Goal: Find contact information: Find contact information

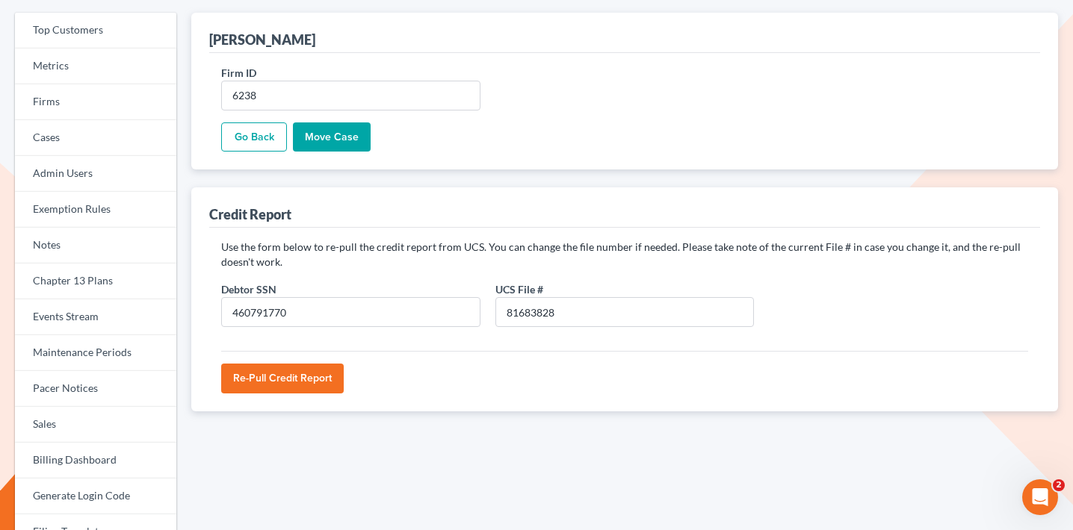
type input "460791770"
click at [297, 372] on input "Re-Pull Credit Report" at bounding box center [282, 379] width 122 height 30
type input "Please wait..."
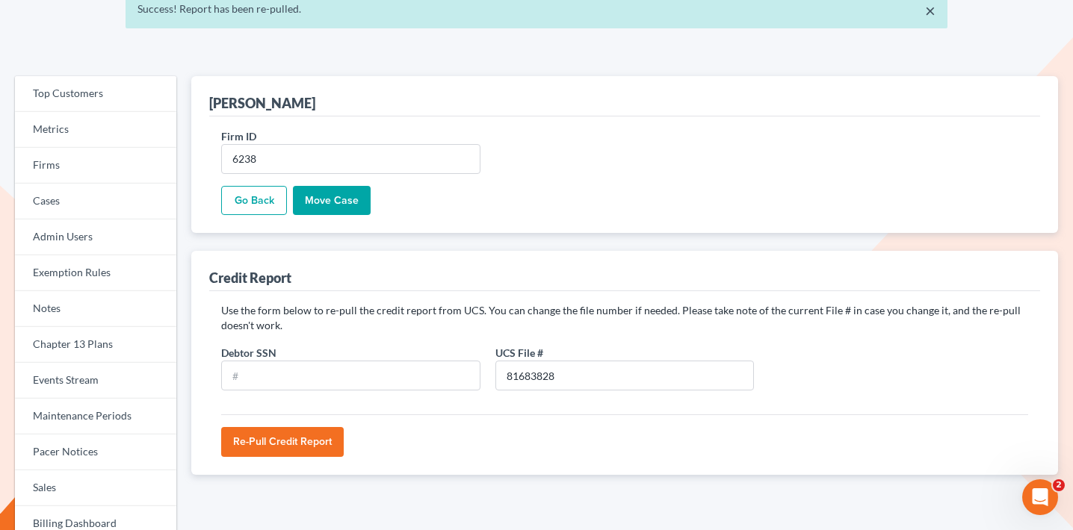
scroll to position [78, 0]
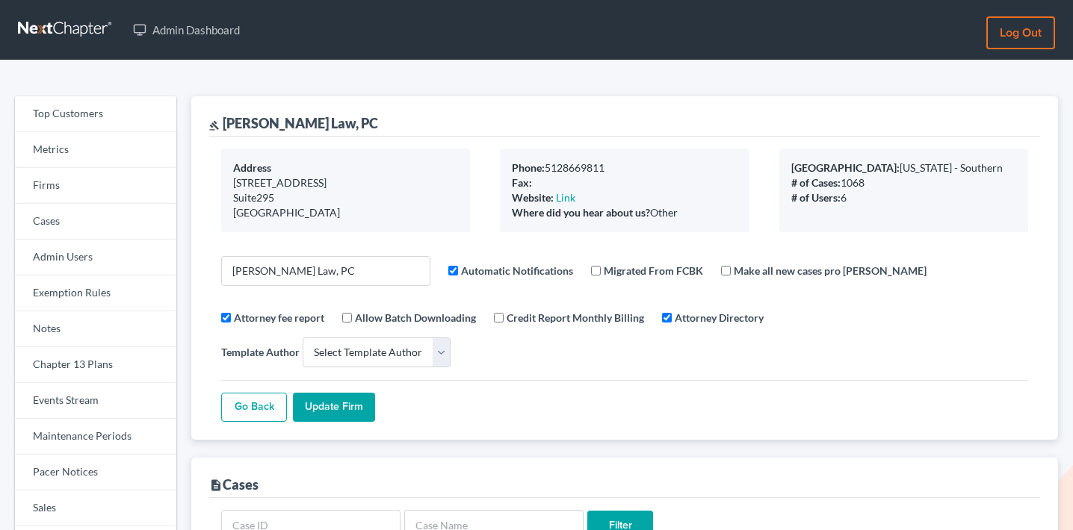
select select
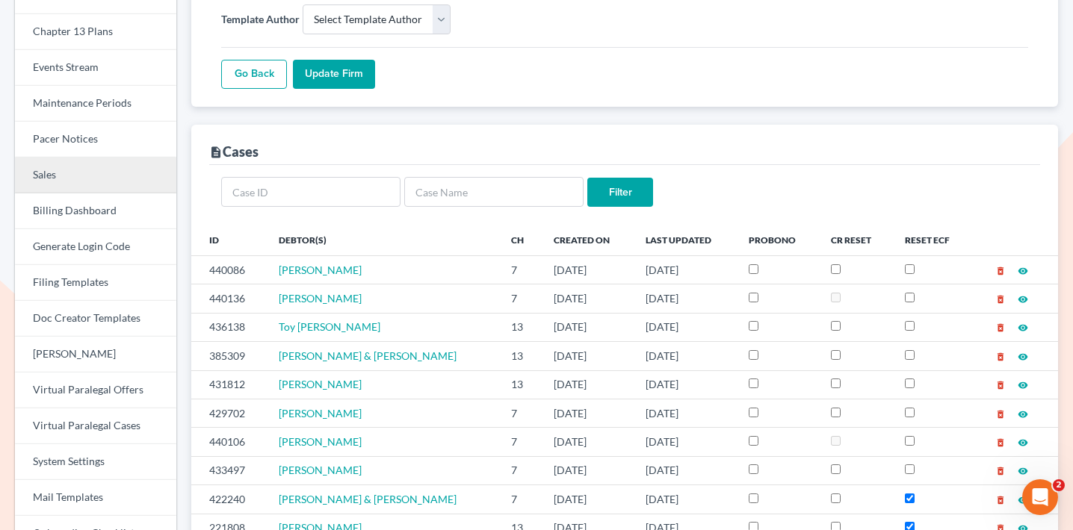
scroll to position [332, 0]
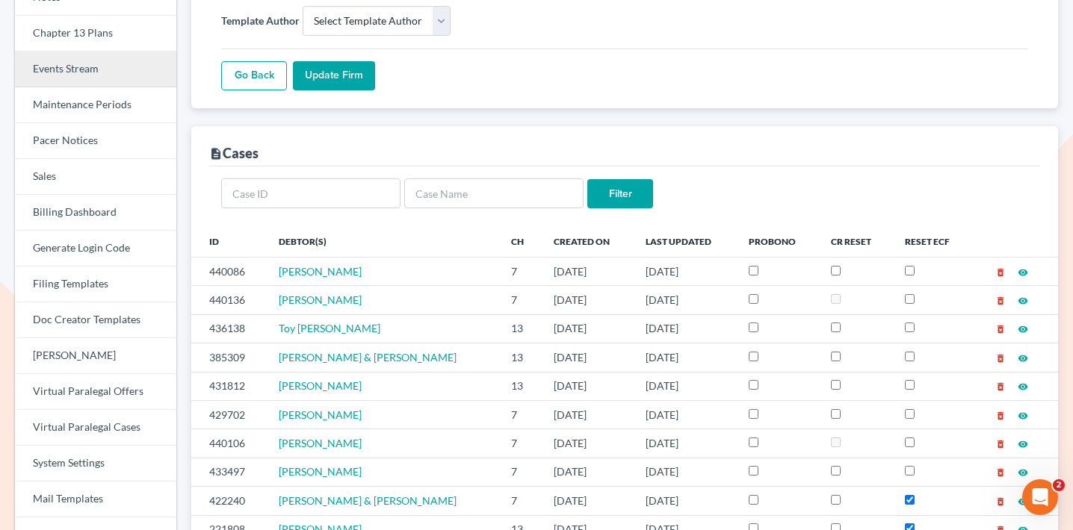
click at [117, 61] on link "Events Stream" at bounding box center [95, 70] width 161 height 36
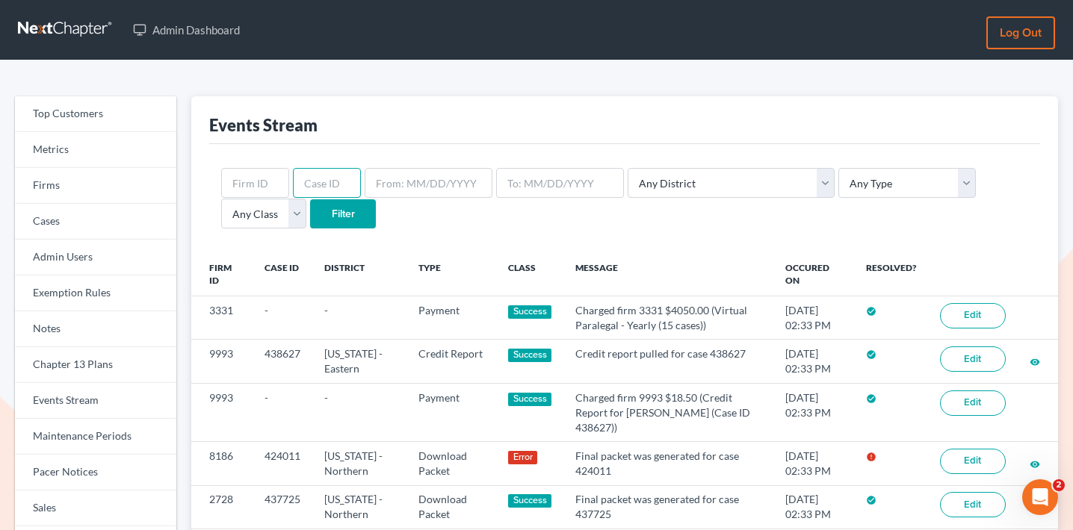
click at [329, 184] on input "text" at bounding box center [327, 183] width 68 height 30
type input "429880"
click at [310, 199] on input "Filter" at bounding box center [343, 214] width 66 height 30
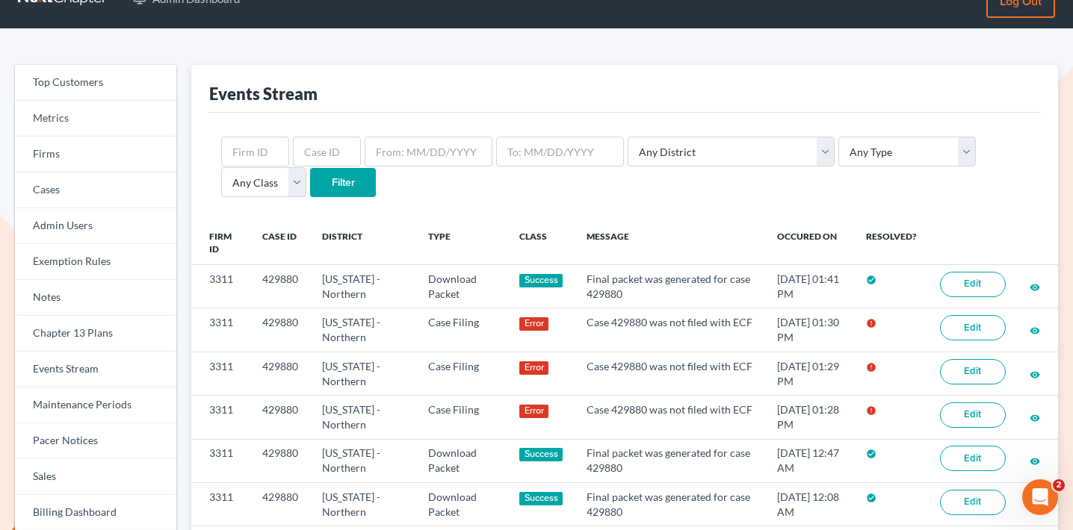
scroll to position [33, 0]
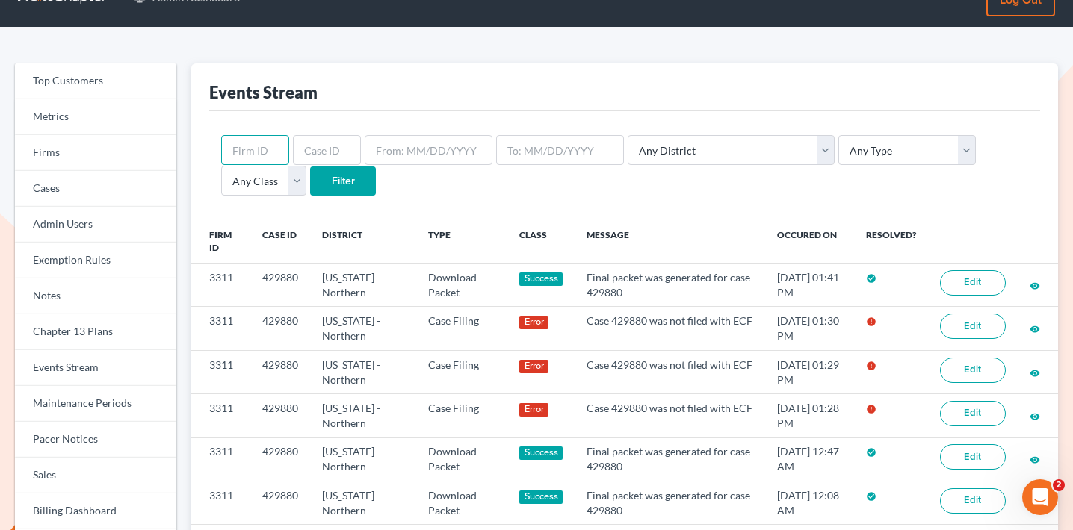
click at [258, 148] on input "text" at bounding box center [255, 150] width 68 height 30
type input "425978"
click at [310, 167] on input "Filter" at bounding box center [343, 182] width 66 height 30
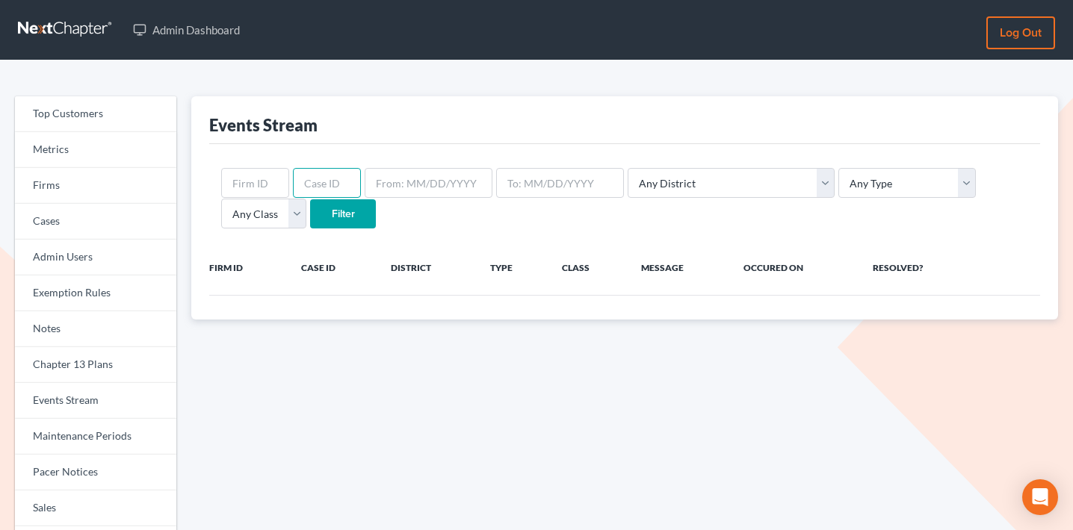
click at [306, 174] on input "text" at bounding box center [327, 183] width 68 height 30
type input "429578"
click at [310, 199] on input "Filter" at bounding box center [343, 214] width 66 height 30
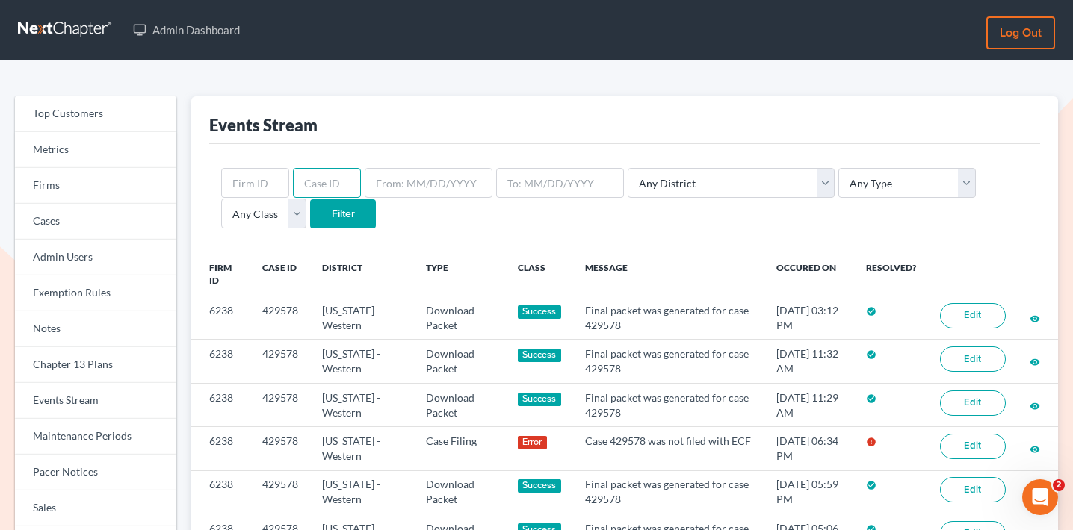
click at [319, 188] on input "text" at bounding box center [327, 183] width 68 height 30
type input "425978"
click at [310, 199] on input "Filter" at bounding box center [343, 214] width 66 height 30
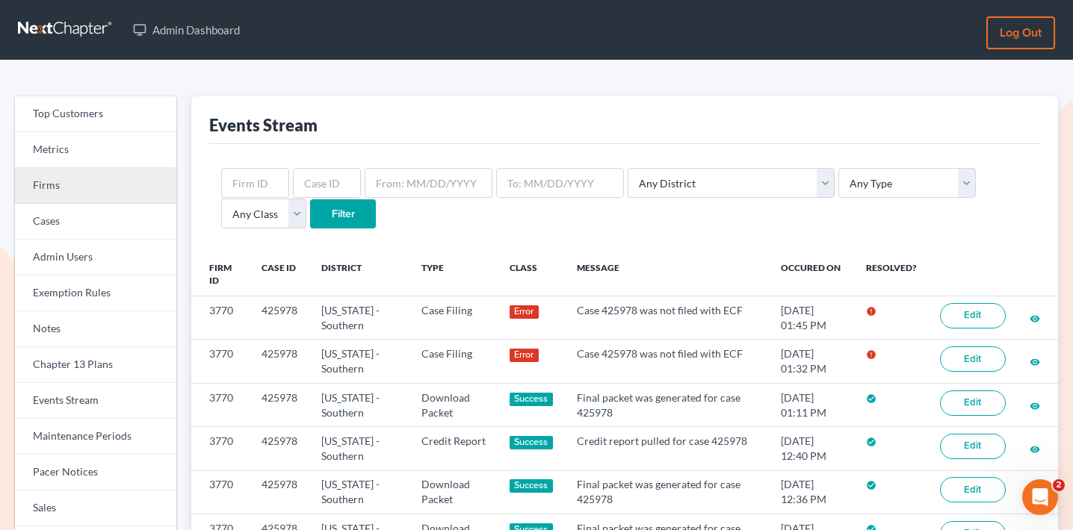
click at [111, 173] on link "Firms" at bounding box center [95, 186] width 161 height 36
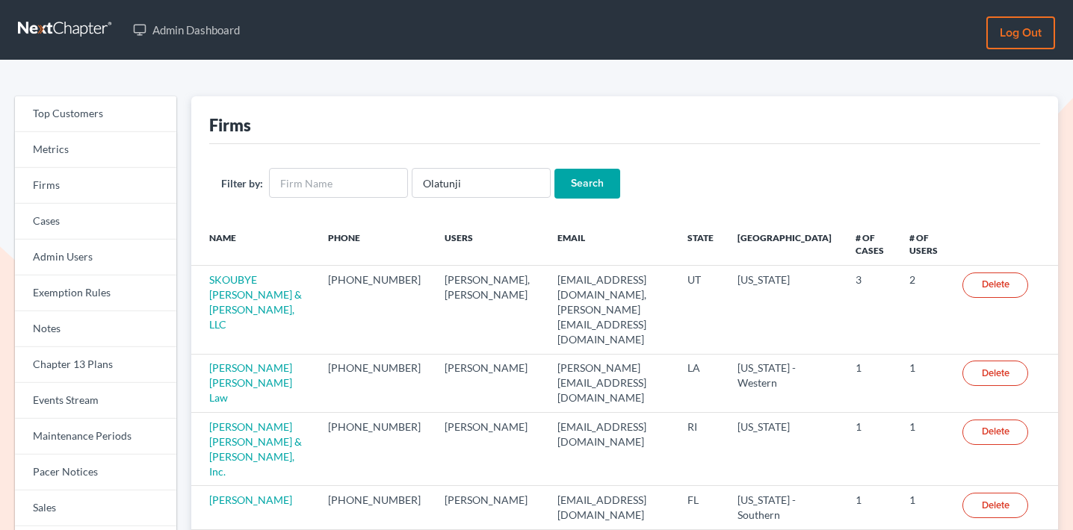
click at [564, 192] on input "Search" at bounding box center [587, 184] width 66 height 30
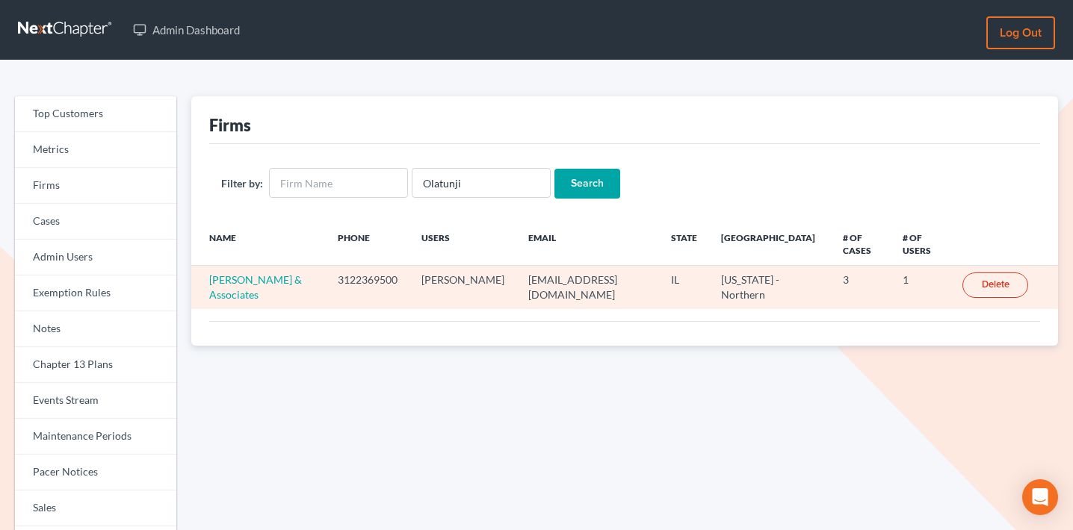
click at [252, 270] on td "[PERSON_NAME] & Associates" at bounding box center [258, 287] width 134 height 43
click at [252, 278] on link "Kenny Olatunji & Associates" at bounding box center [255, 287] width 93 height 28
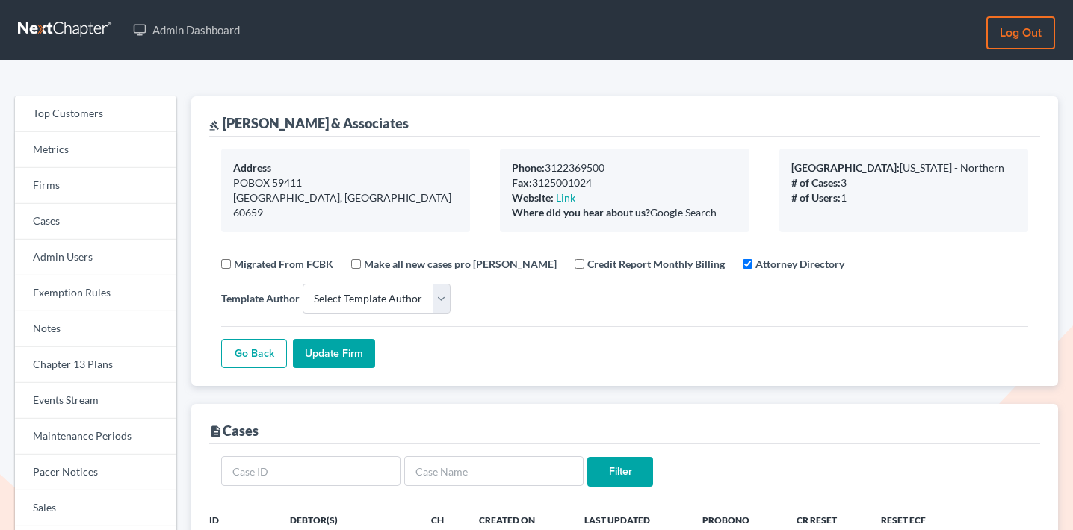
select select
click at [115, 182] on link "Firms" at bounding box center [95, 186] width 161 height 36
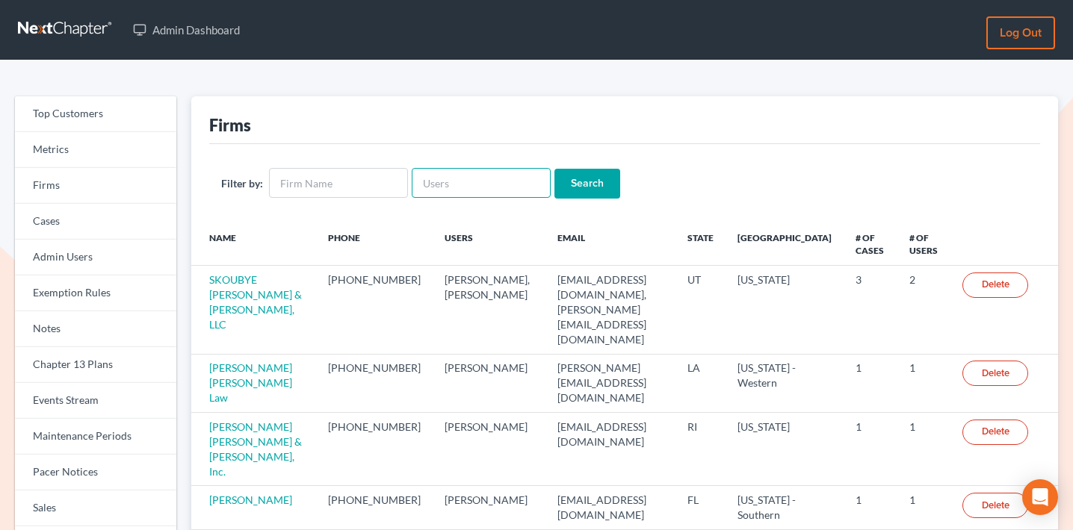
click at [456, 188] on input "text" at bounding box center [481, 183] width 139 height 30
paste input "[EMAIL_ADDRESS][DOMAIN_NAME]"
type input "[EMAIL_ADDRESS][DOMAIN_NAME]"
click at [574, 183] on input "Search" at bounding box center [587, 184] width 66 height 30
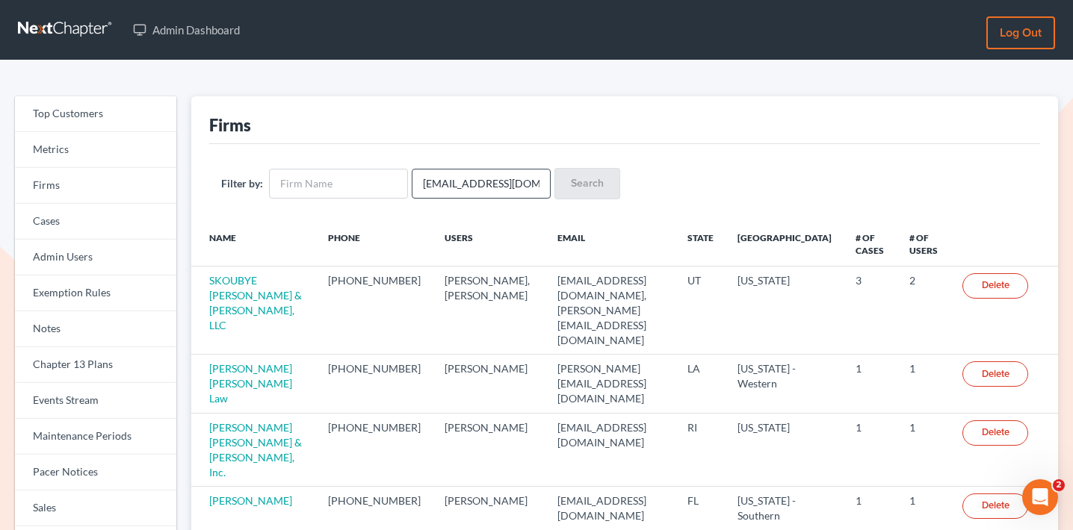
scroll to position [0, 0]
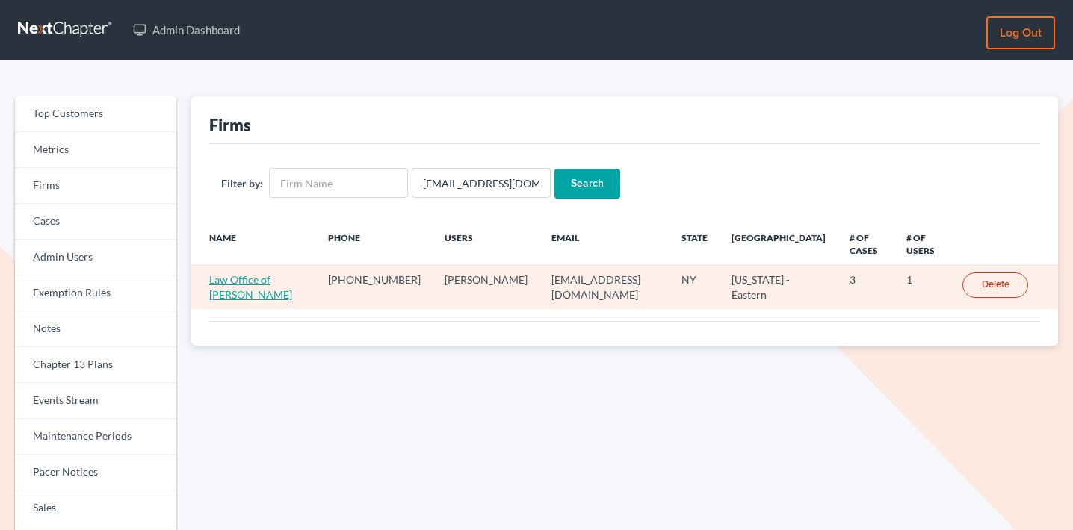
click at [245, 291] on link "Law Office of [PERSON_NAME]" at bounding box center [250, 287] width 83 height 28
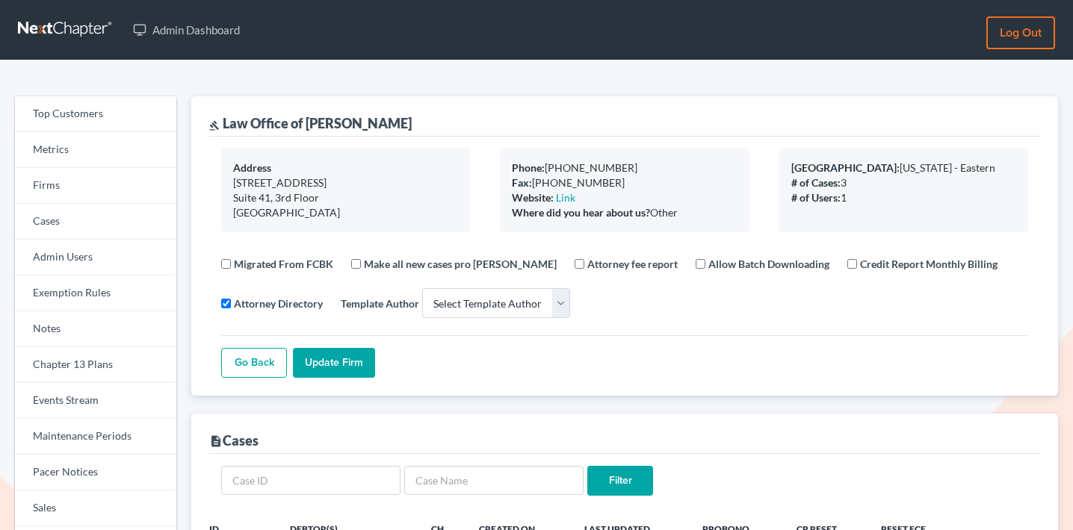
select select
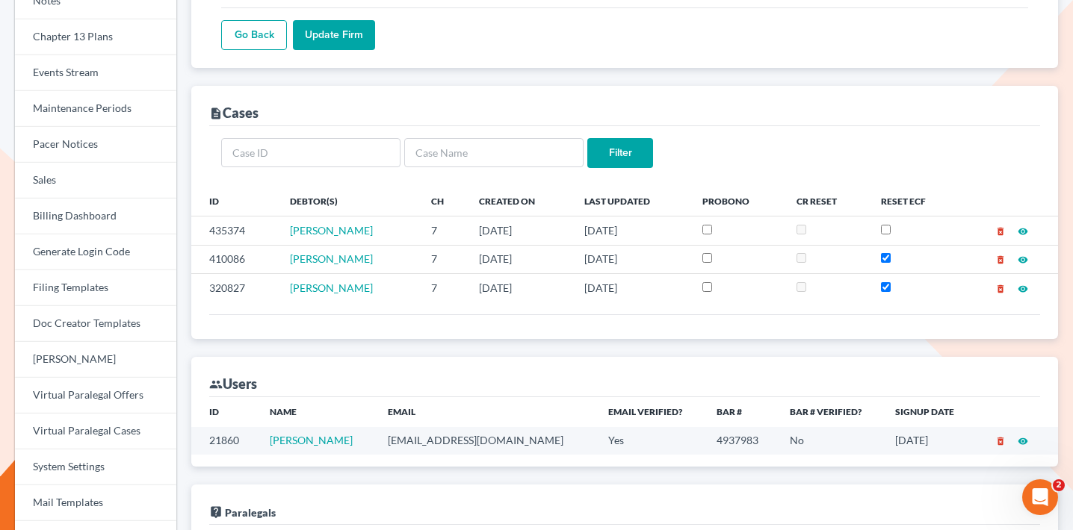
scroll to position [346, 0]
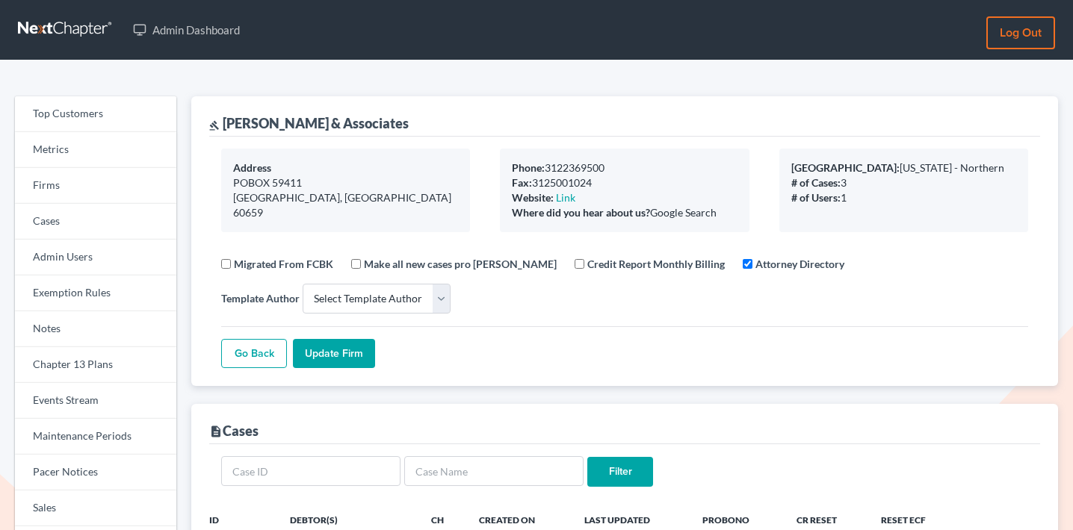
select select
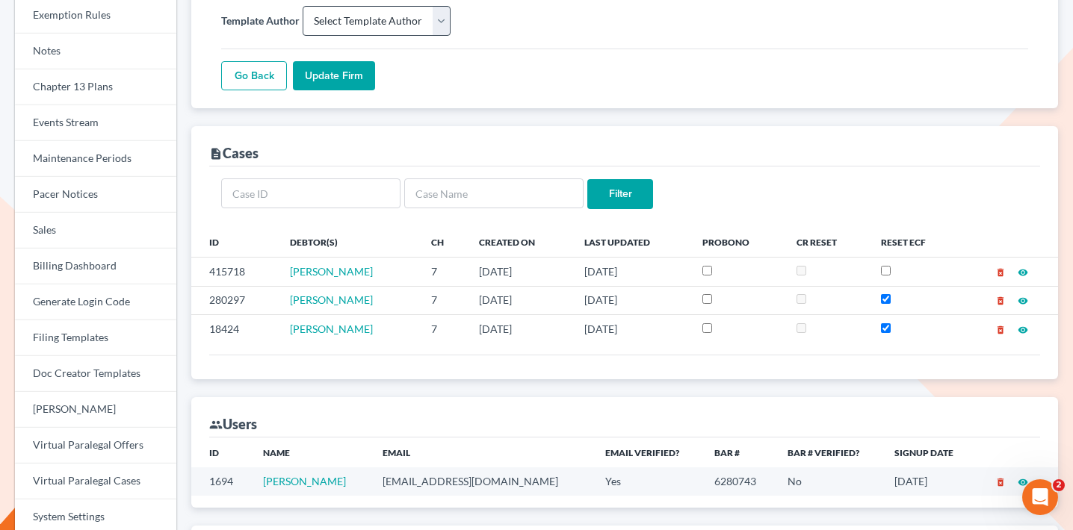
scroll to position [452, 0]
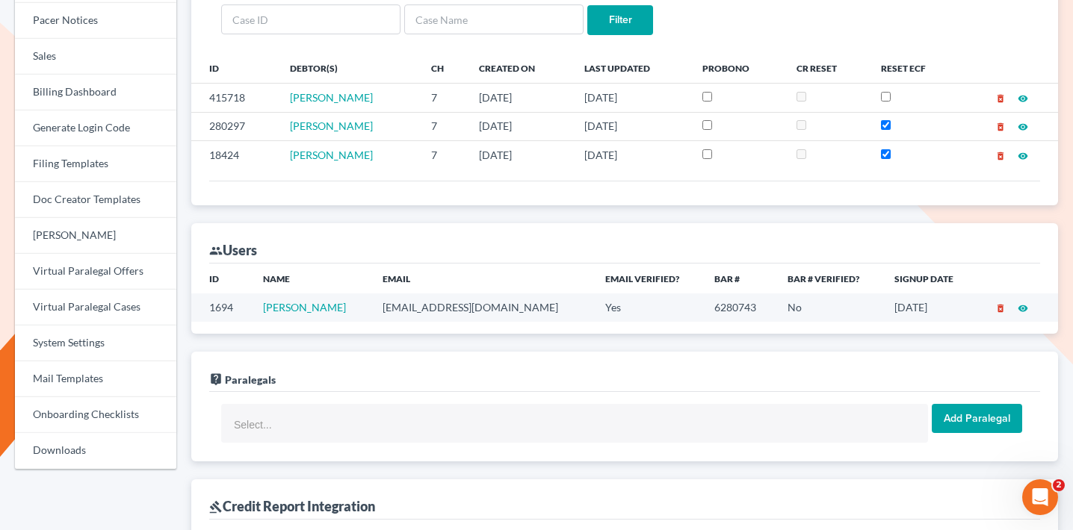
click at [442, 302] on td "mkolatunji@gmail.com" at bounding box center [481, 308] width 223 height 28
copy td "mkolatunji@gmail.com"
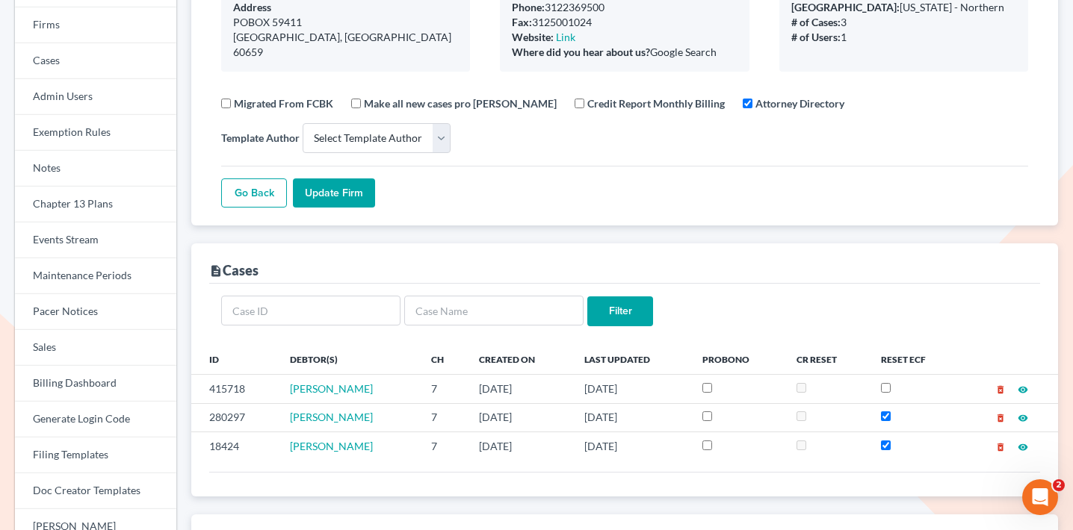
scroll to position [25, 0]
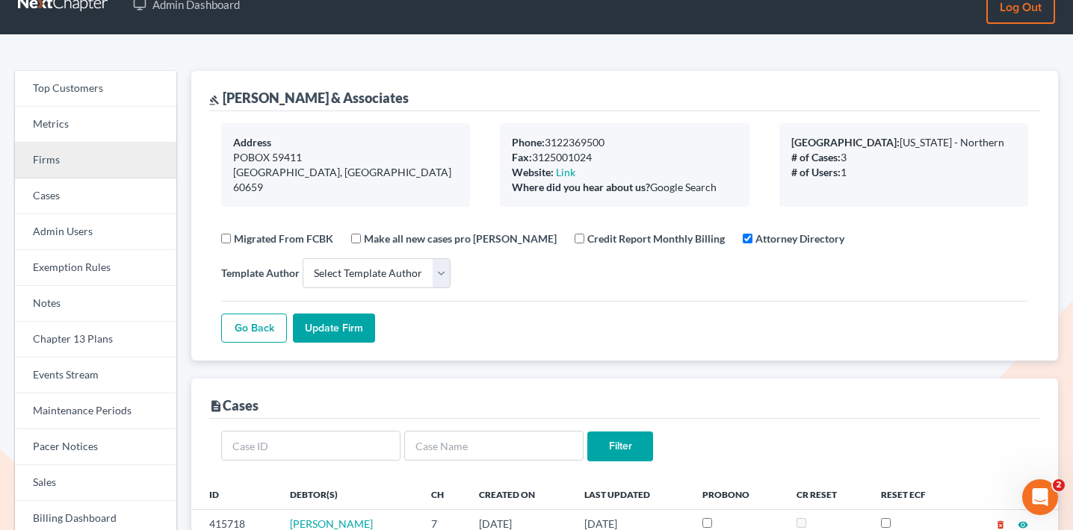
click at [72, 175] on link "Firms" at bounding box center [95, 161] width 161 height 36
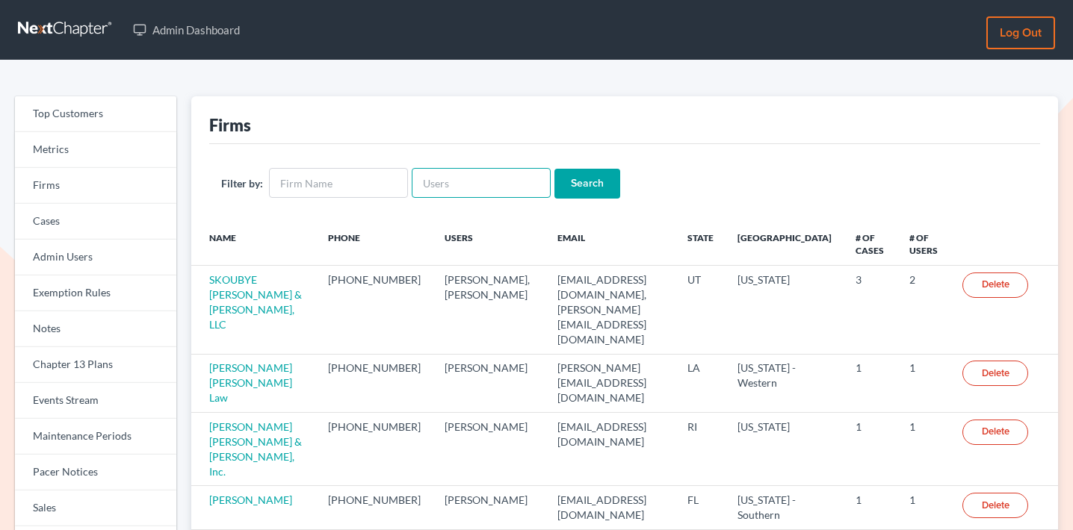
click at [455, 173] on input "text" at bounding box center [481, 183] width 139 height 30
paste input "[EMAIL_ADDRESS][DOMAIN_NAME]"
type input "[EMAIL_ADDRESS][DOMAIN_NAME]"
click at [563, 173] on input "Search" at bounding box center [587, 184] width 66 height 30
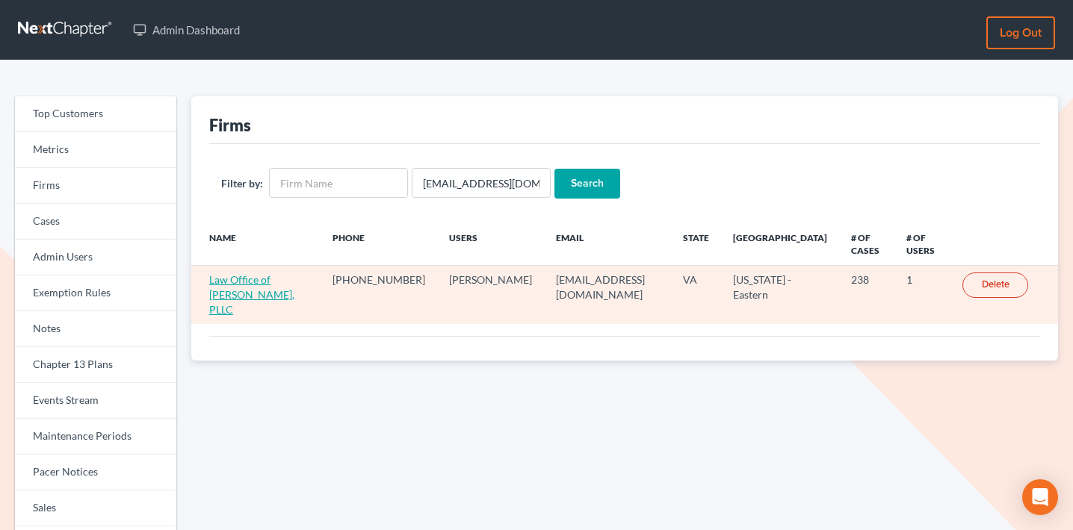
click at [250, 286] on link "Law Office of Sebastian A. Hoeges, PLLC" at bounding box center [251, 294] width 85 height 43
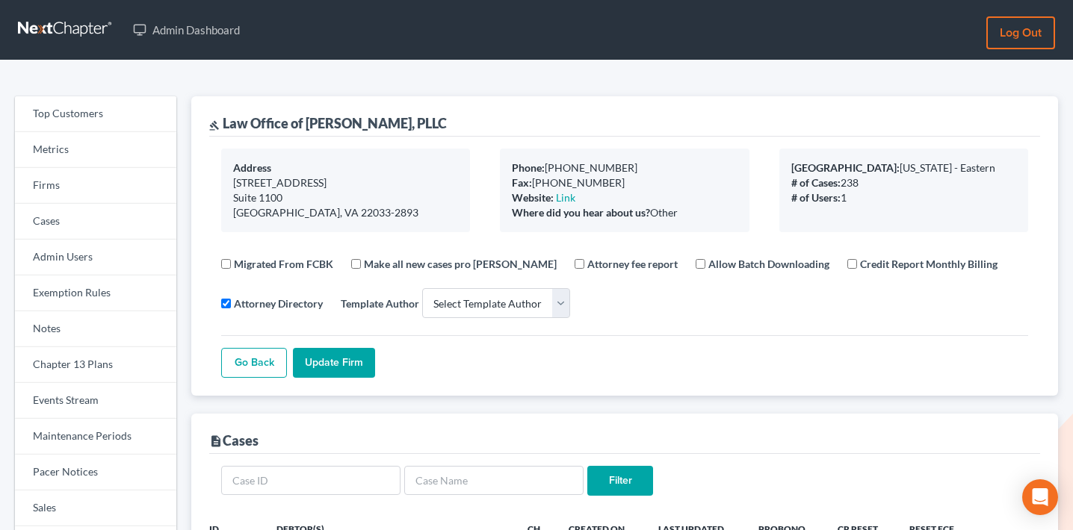
select select
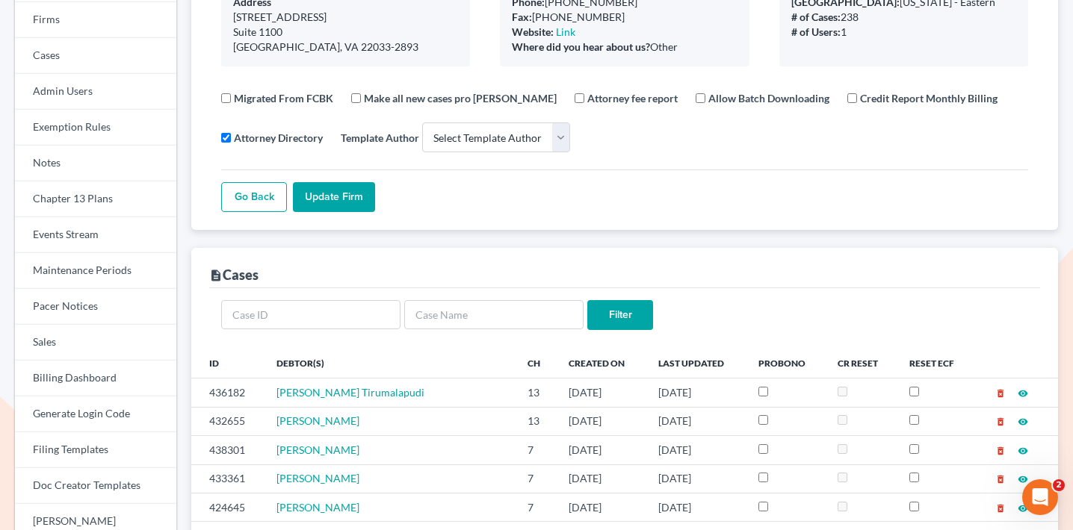
scroll to position [258, 0]
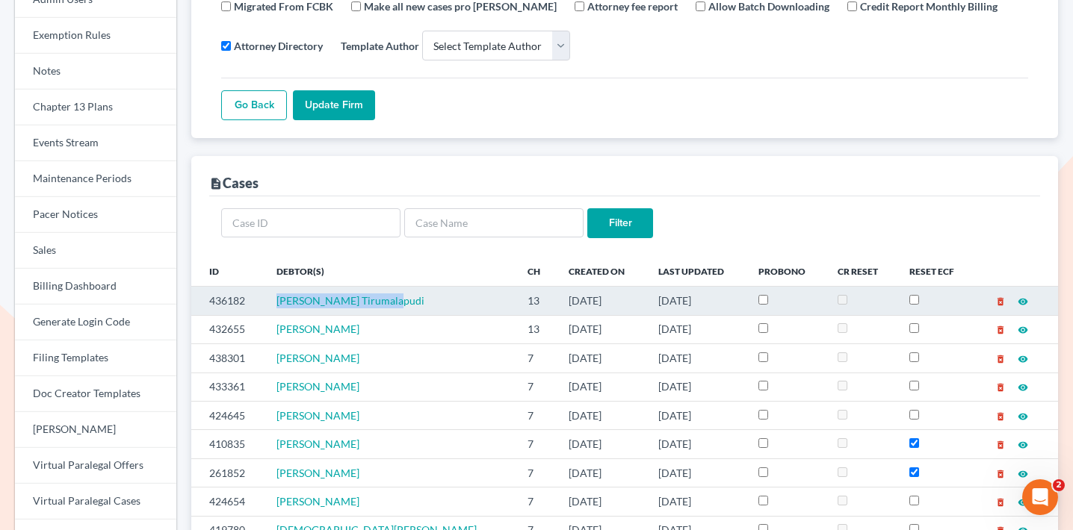
drag, startPoint x: 412, startPoint y: 300, endPoint x: 277, endPoint y: 297, distance: 134.5
click at [277, 297] on td "Sivakumar Tirumalapudi" at bounding box center [389, 301] width 251 height 28
copy span "Sivakumar Tirumalapudi"
click at [235, 294] on td "436182" at bounding box center [227, 301] width 73 height 28
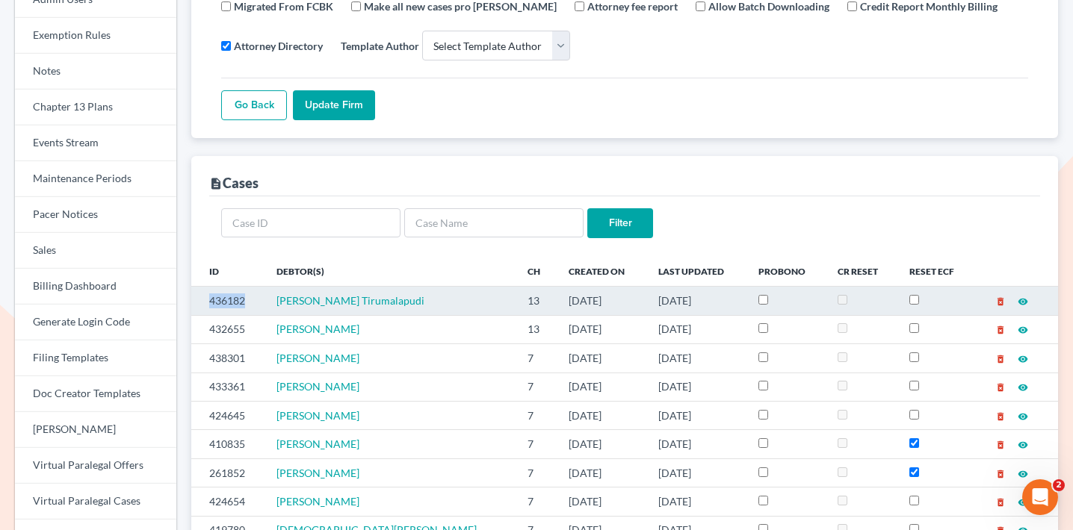
copy td "436182"
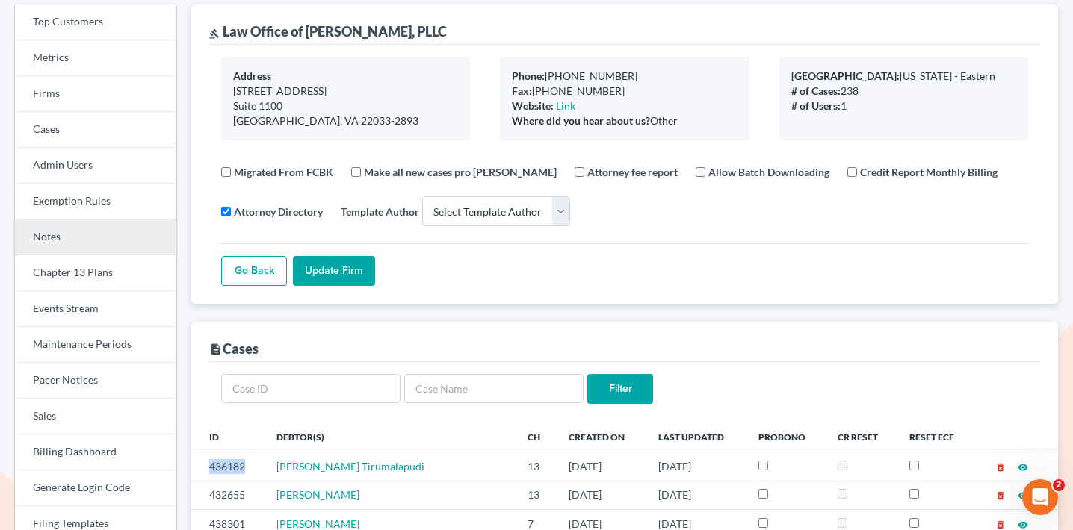
scroll to position [75, 0]
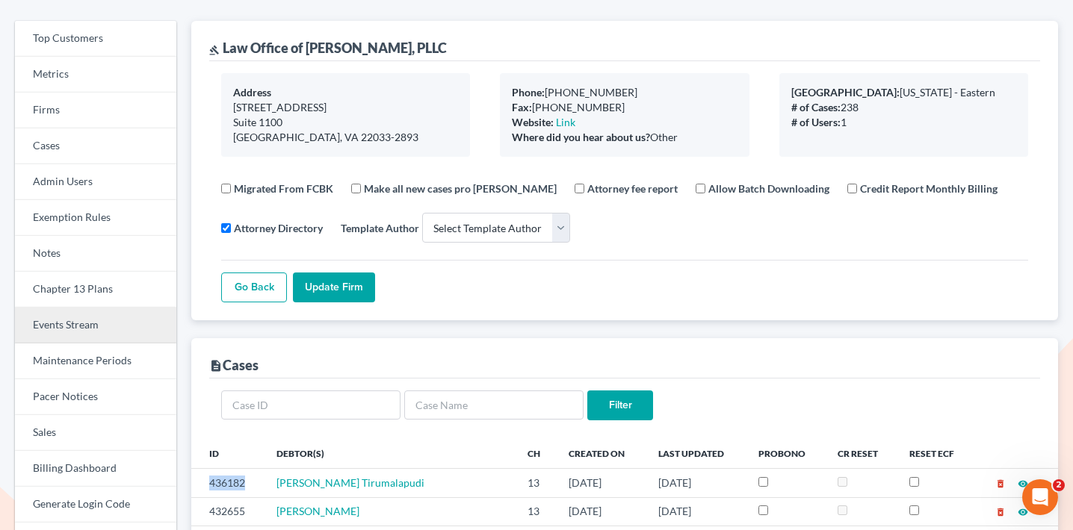
click at [63, 315] on link "Events Stream" at bounding box center [95, 326] width 161 height 36
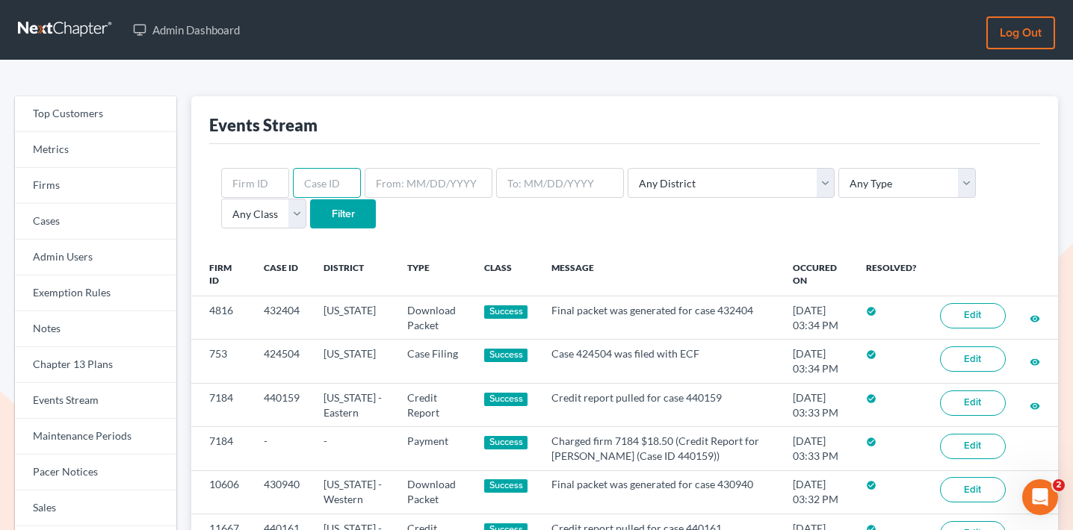
click at [332, 190] on input "text" at bounding box center [327, 183] width 68 height 30
paste input "436182"
type input "436182"
click at [310, 218] on input "Filter" at bounding box center [343, 214] width 66 height 30
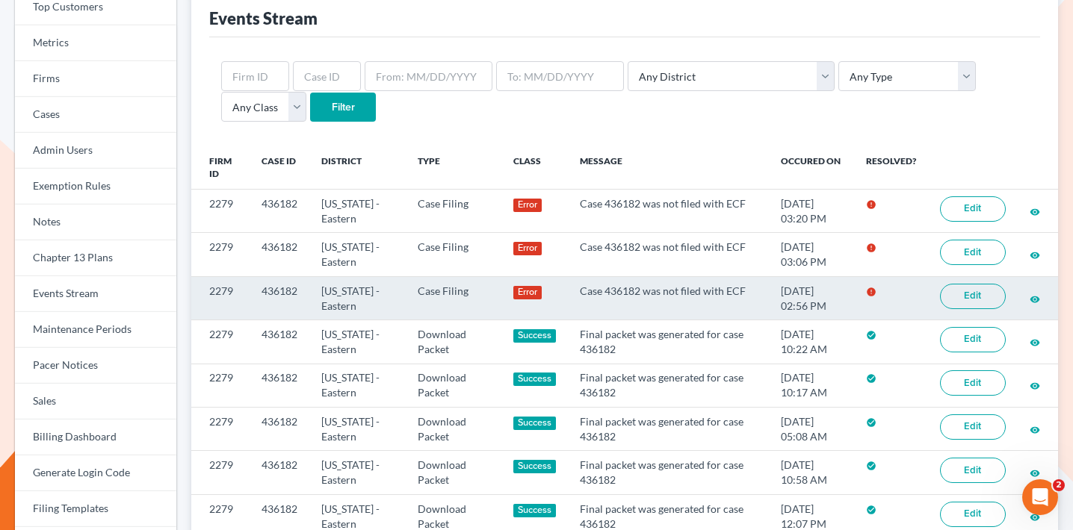
click at [973, 291] on link "Edit" at bounding box center [973, 296] width 66 height 25
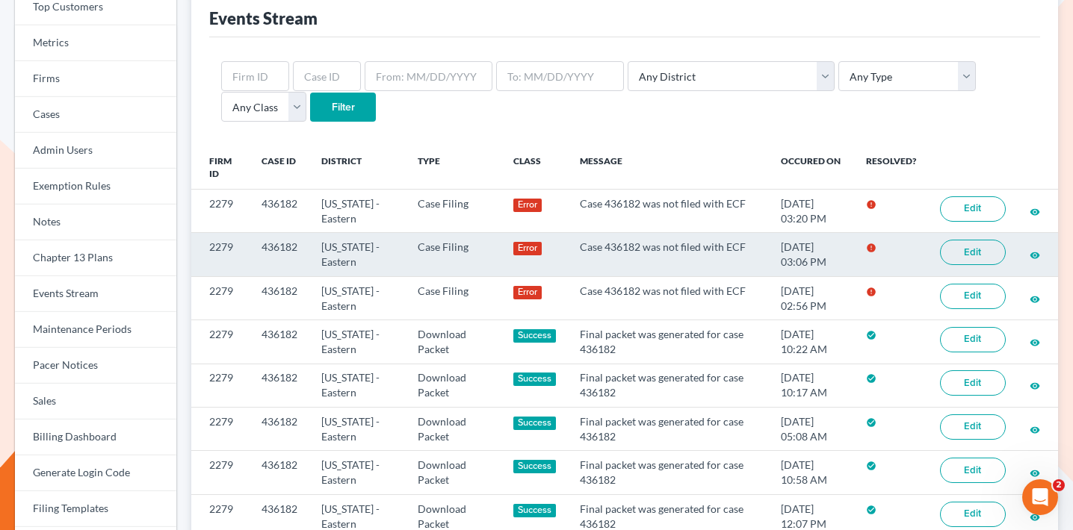
click at [963, 246] on link "Edit" at bounding box center [973, 252] width 66 height 25
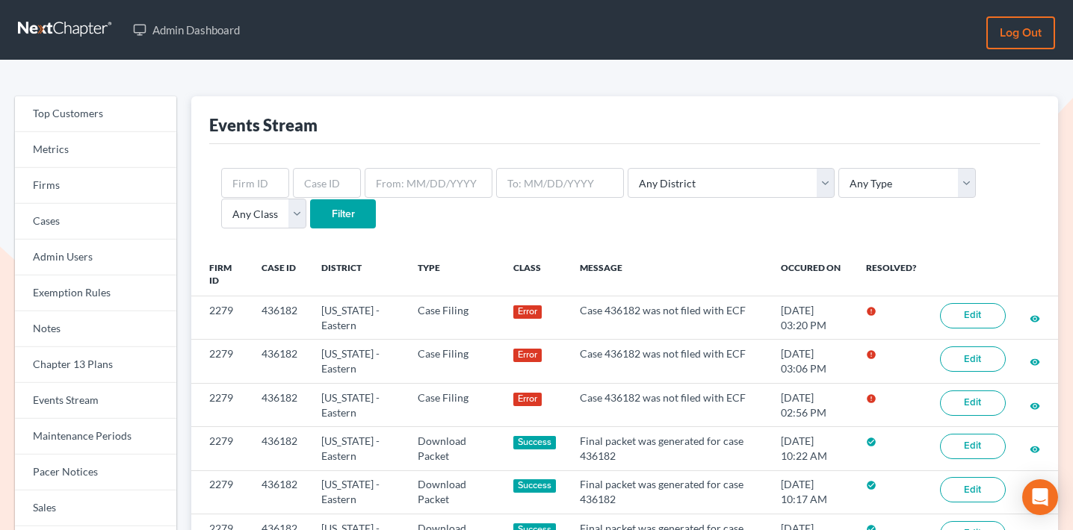
scroll to position [107, 0]
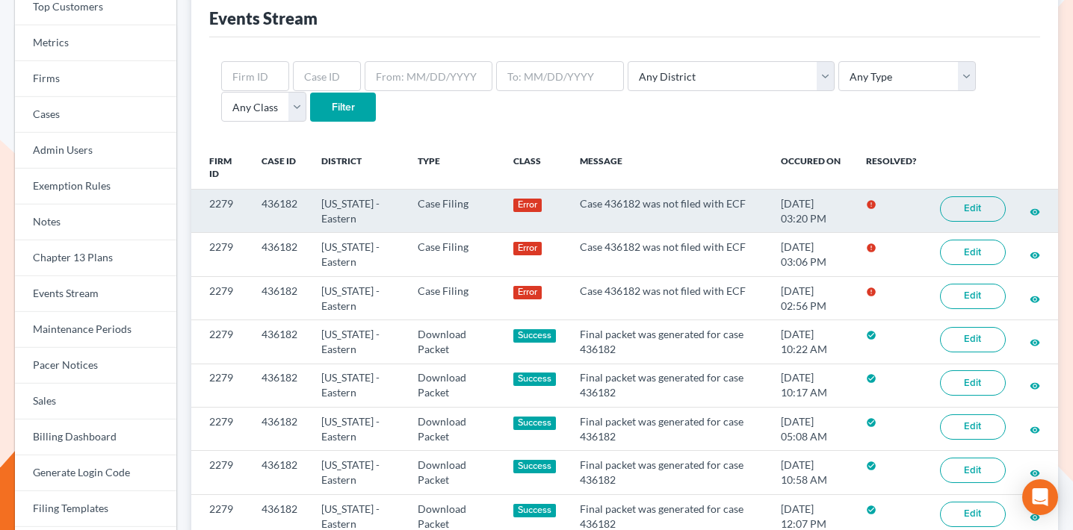
click at [973, 204] on link "Edit" at bounding box center [973, 208] width 66 height 25
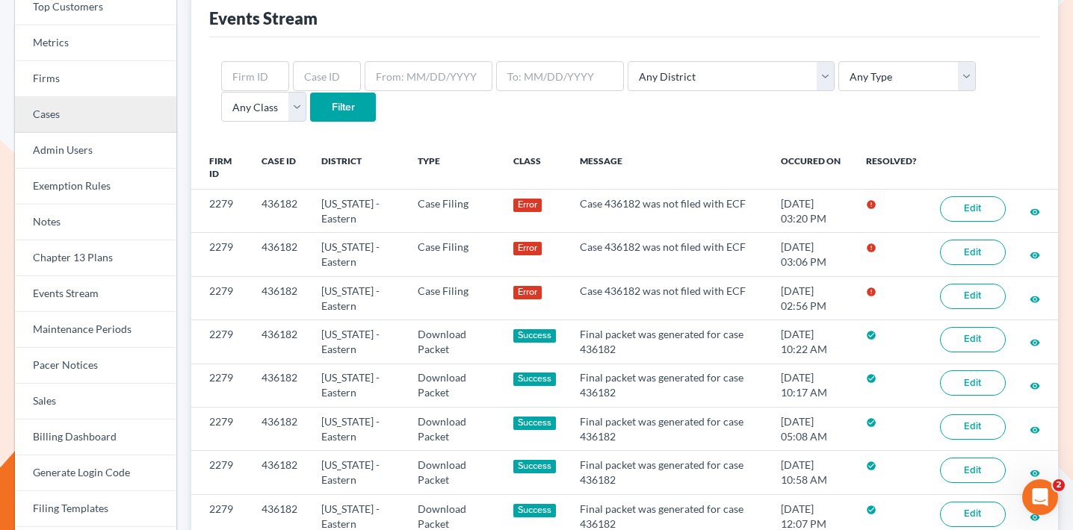
scroll to position [84, 0]
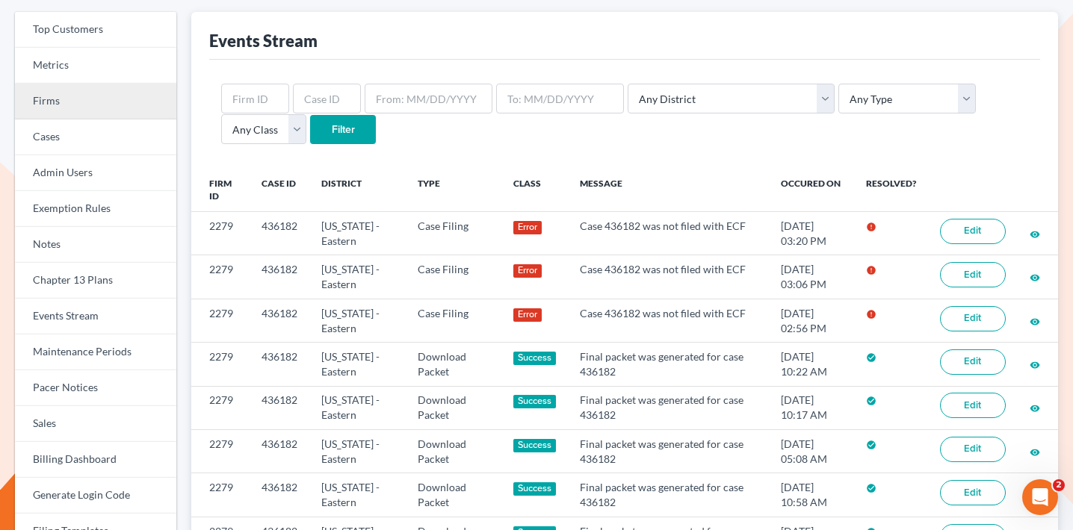
click at [104, 102] on link "Firms" at bounding box center [95, 102] width 161 height 36
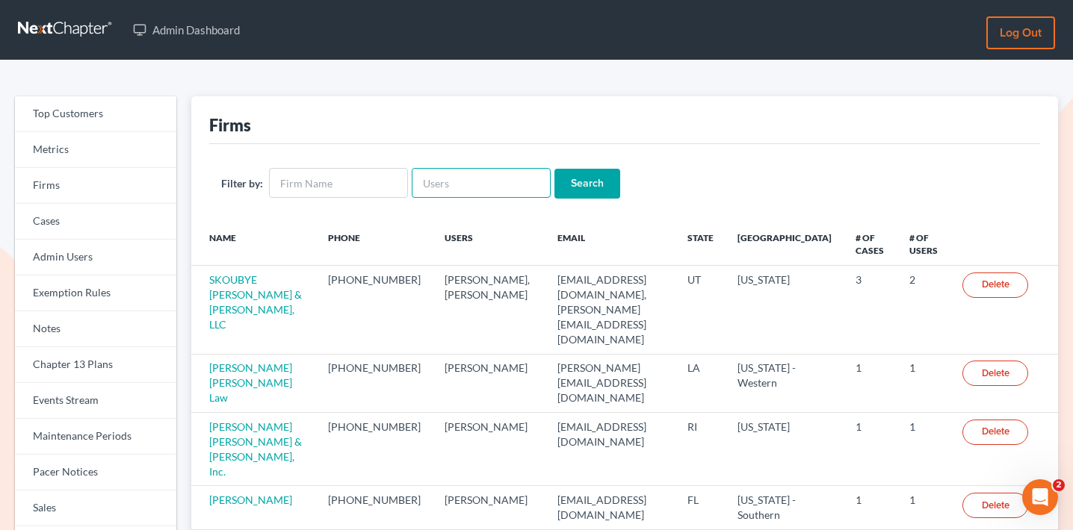
click at [461, 180] on input "text" at bounding box center [481, 183] width 139 height 30
paste input "philip@bblawoffice.net"
type input "philip@bblawoffice.net"
click at [595, 184] on input "Search" at bounding box center [587, 184] width 66 height 30
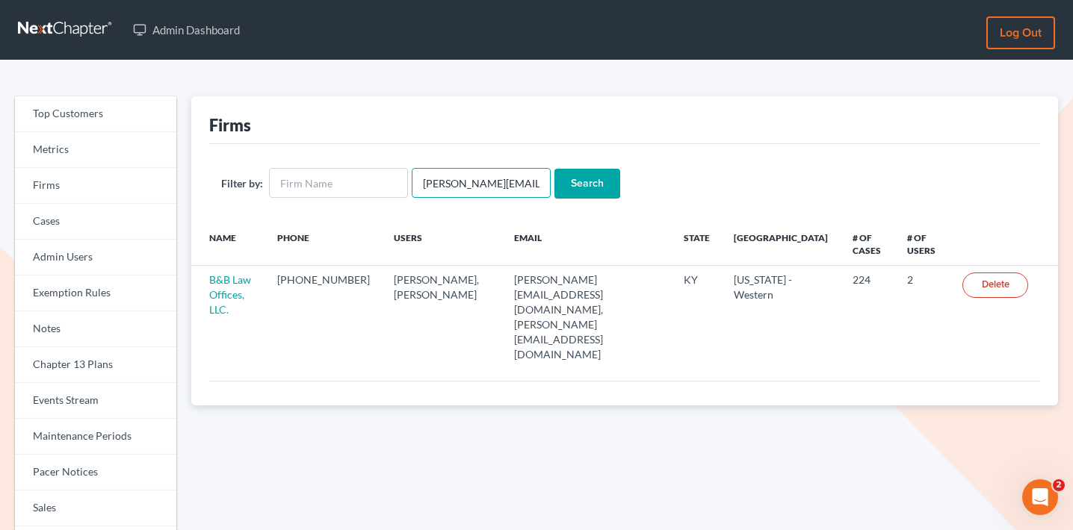
click at [462, 188] on input "[PERSON_NAME][EMAIL_ADDRESS][DOMAIN_NAME]" at bounding box center [481, 183] width 139 height 30
click at [462, 188] on input "philip@bblawoffice.net" at bounding box center [481, 183] width 139 height 30
paste input "[EMAIL_ADDRESS][DOMAIN_NAME]"
type input "[EMAIL_ADDRESS][DOMAIN_NAME]"
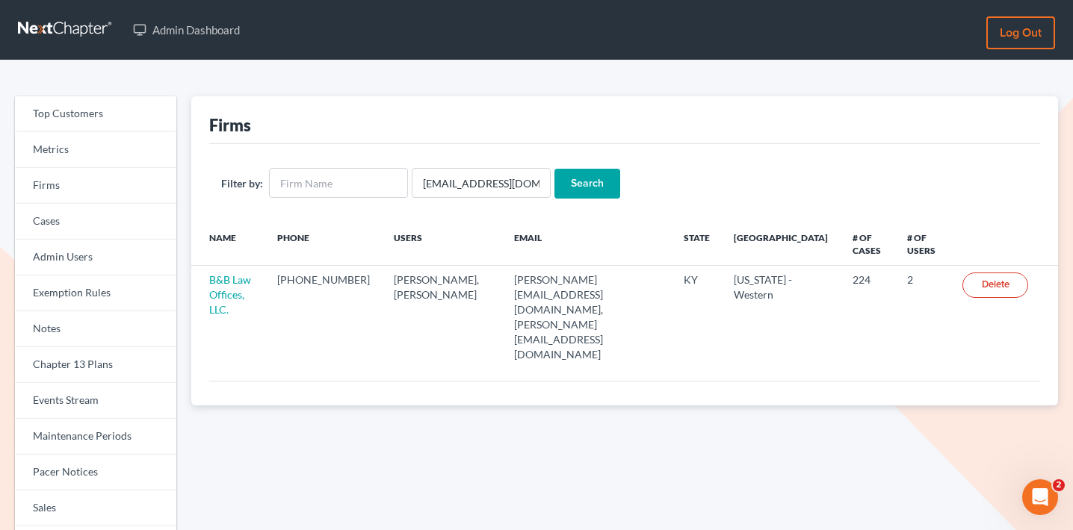
click at [580, 187] on input "Search" at bounding box center [587, 184] width 66 height 30
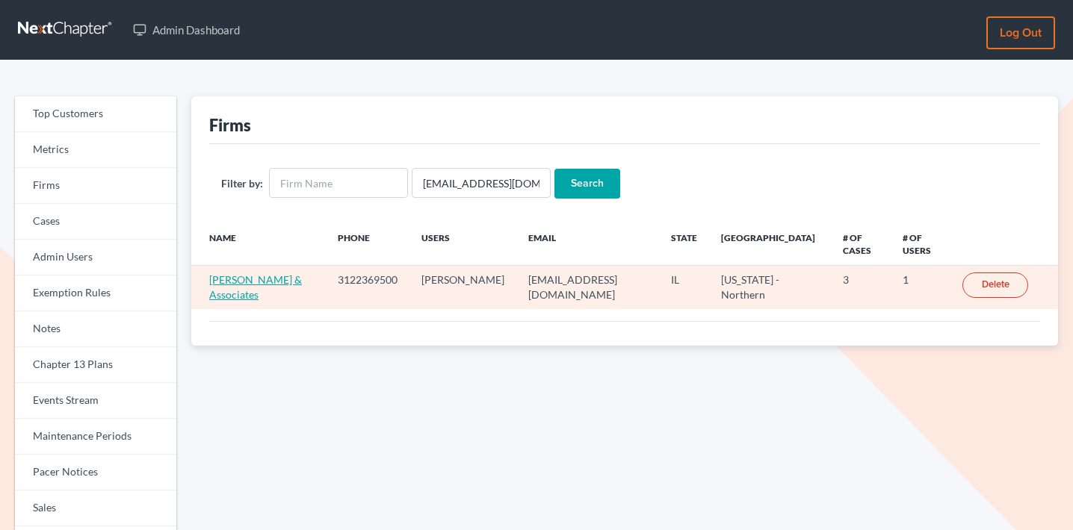
click at [252, 276] on link "[PERSON_NAME] & Associates" at bounding box center [255, 287] width 93 height 28
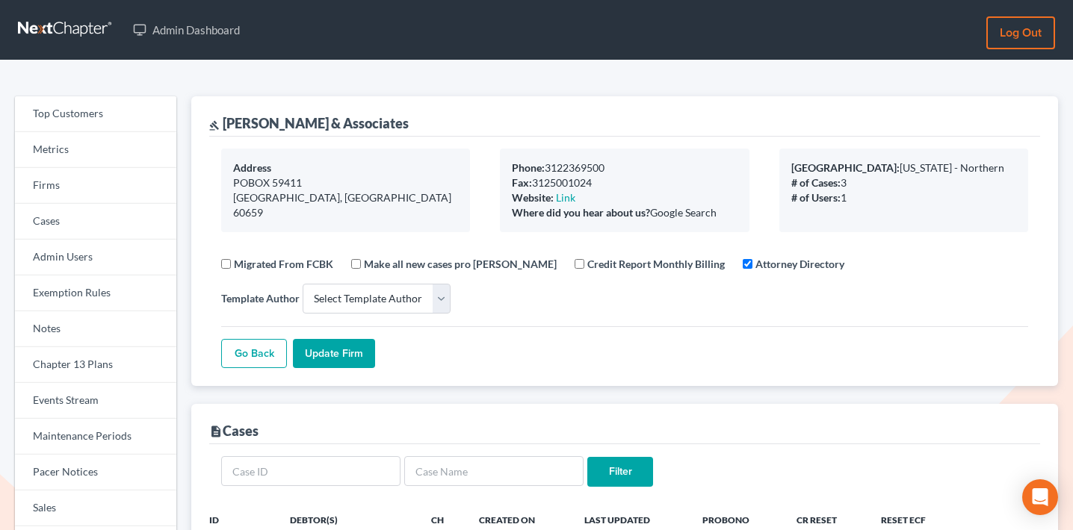
select select
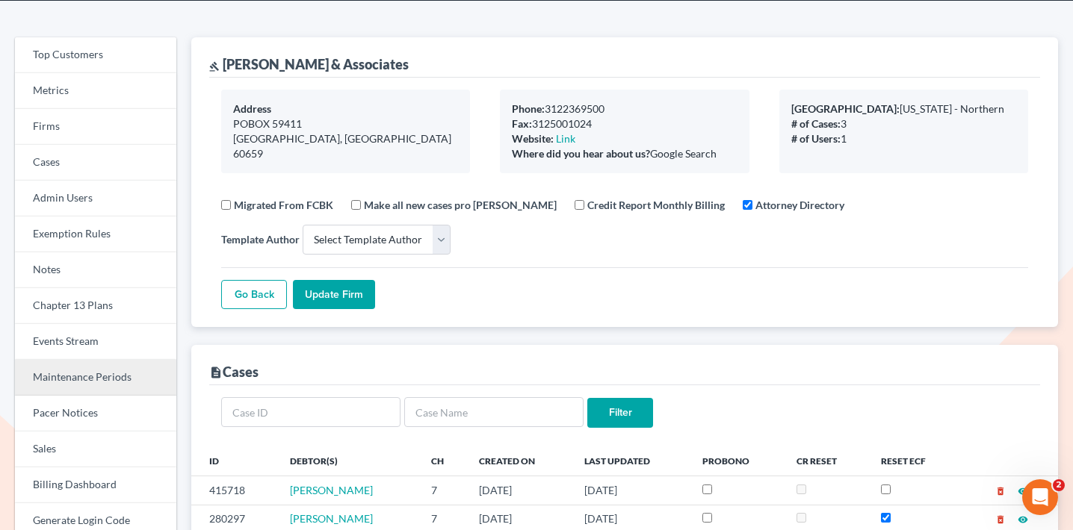
scroll to position [72, 0]
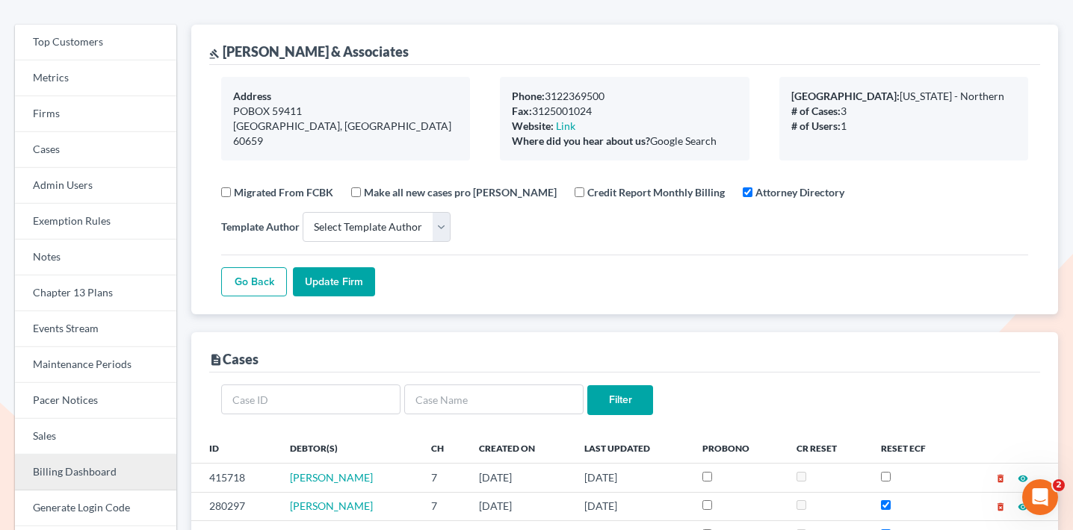
click at [85, 474] on link "Billing Dashboard" at bounding box center [95, 473] width 161 height 36
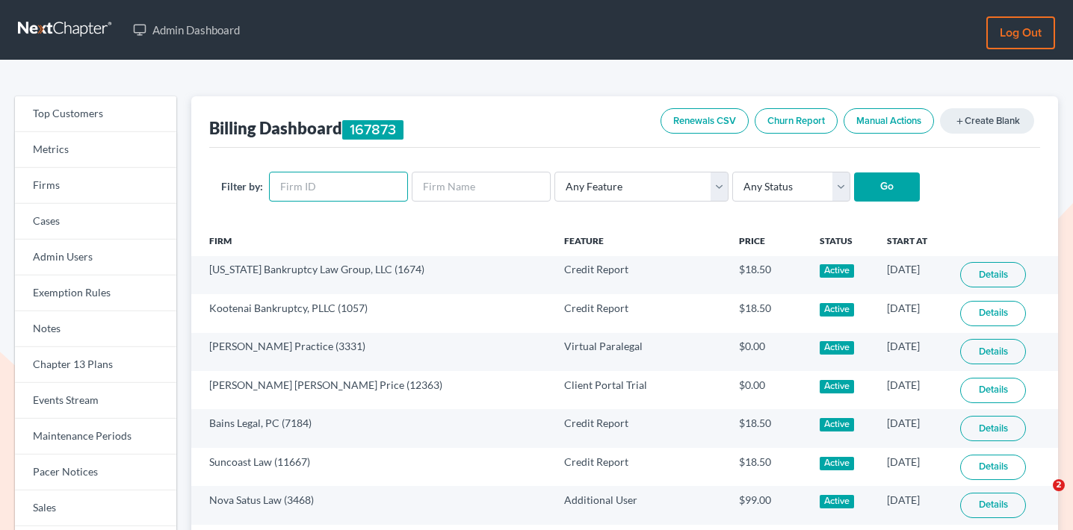
click at [341, 176] on input "text" at bounding box center [338, 187] width 139 height 30
paste input "2341"
type input "2341"
click at [883, 193] on input "Go" at bounding box center [887, 188] width 66 height 30
